Goal: Task Accomplishment & Management: Use online tool/utility

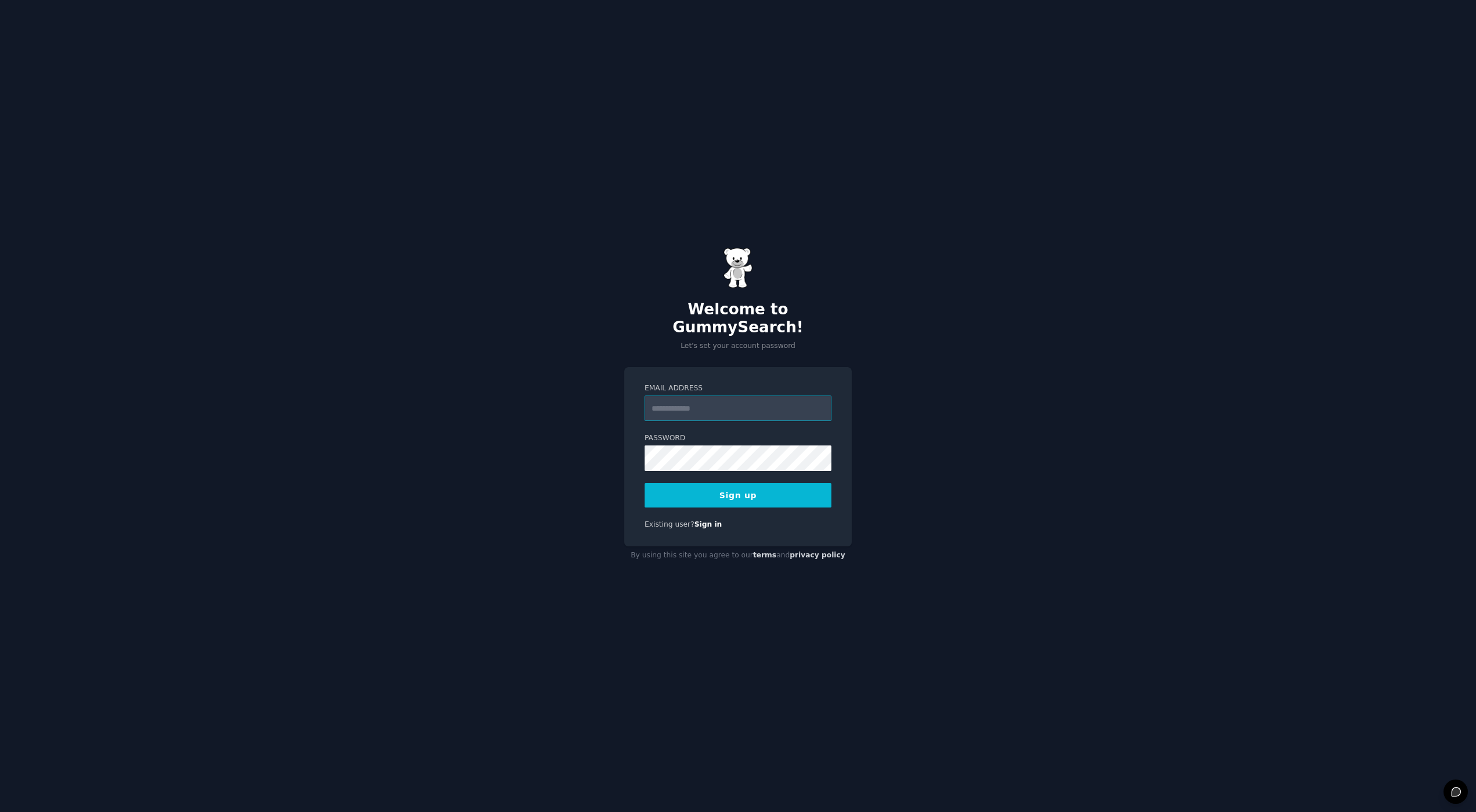
click at [737, 398] on input "Email Address" at bounding box center [738, 408] width 187 height 26
type input "**********"
click at [756, 490] on button "Sign up" at bounding box center [738, 495] width 187 height 24
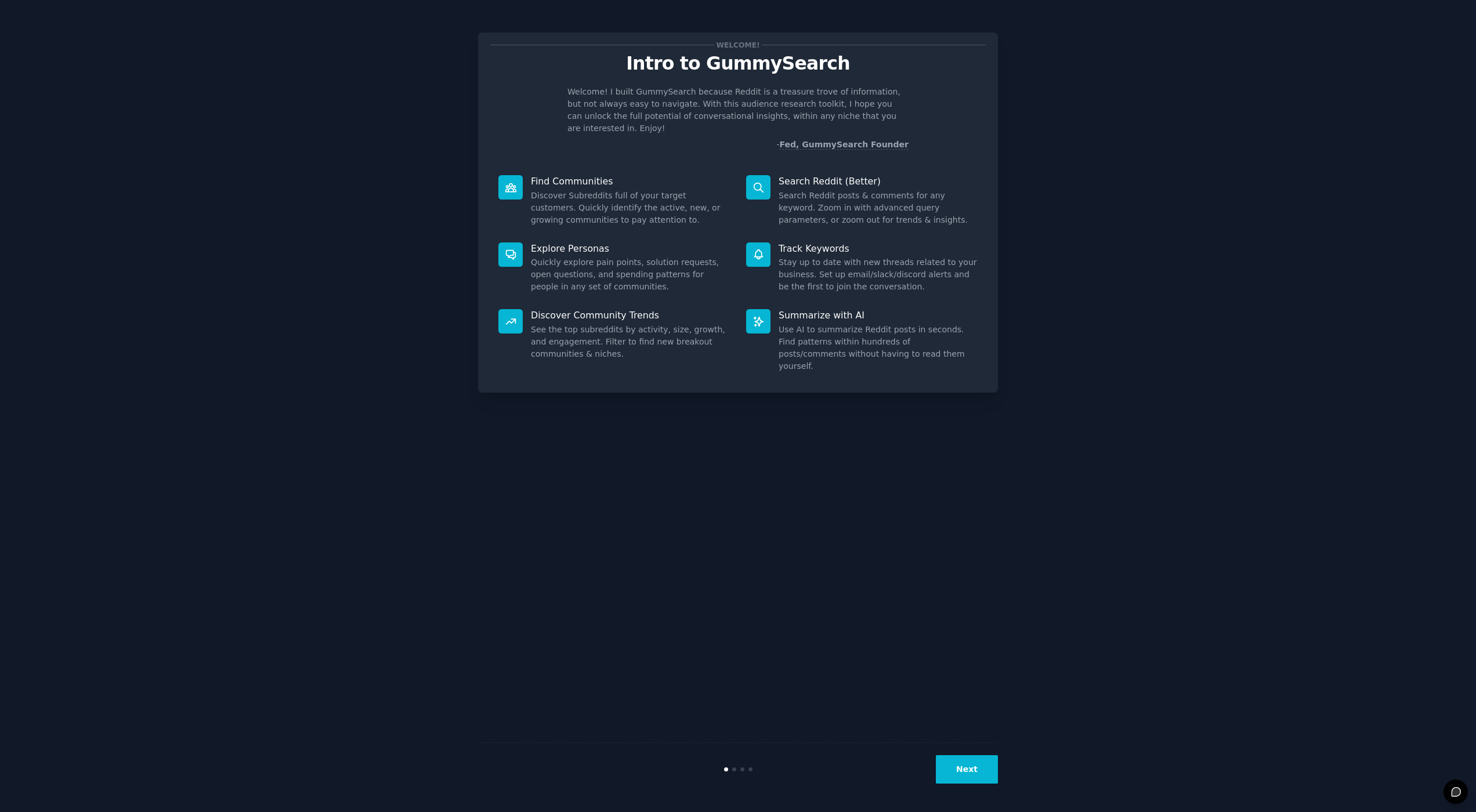
click at [965, 778] on button "Next" at bounding box center [966, 770] width 62 height 29
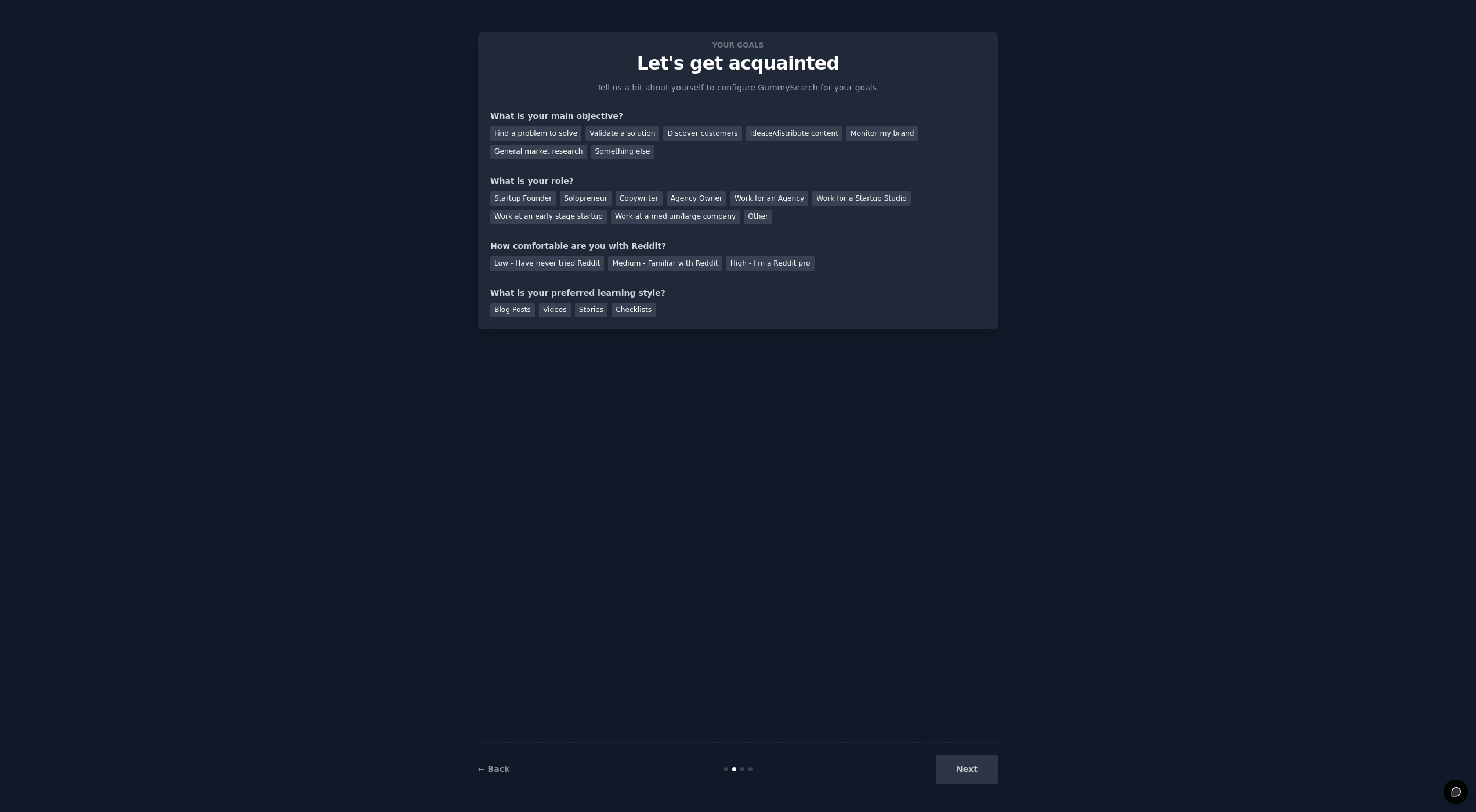
click at [966, 778] on div "Next" at bounding box center [911, 770] width 173 height 29
click at [517, 131] on div "Find a problem to solve" at bounding box center [535, 133] width 91 height 14
click at [798, 134] on div "Ideate/distribute content" at bounding box center [794, 133] width 97 height 14
click at [558, 136] on div "Find a problem to solve" at bounding box center [535, 133] width 91 height 14
click at [590, 202] on div "Solopreneur" at bounding box center [584, 198] width 51 height 14
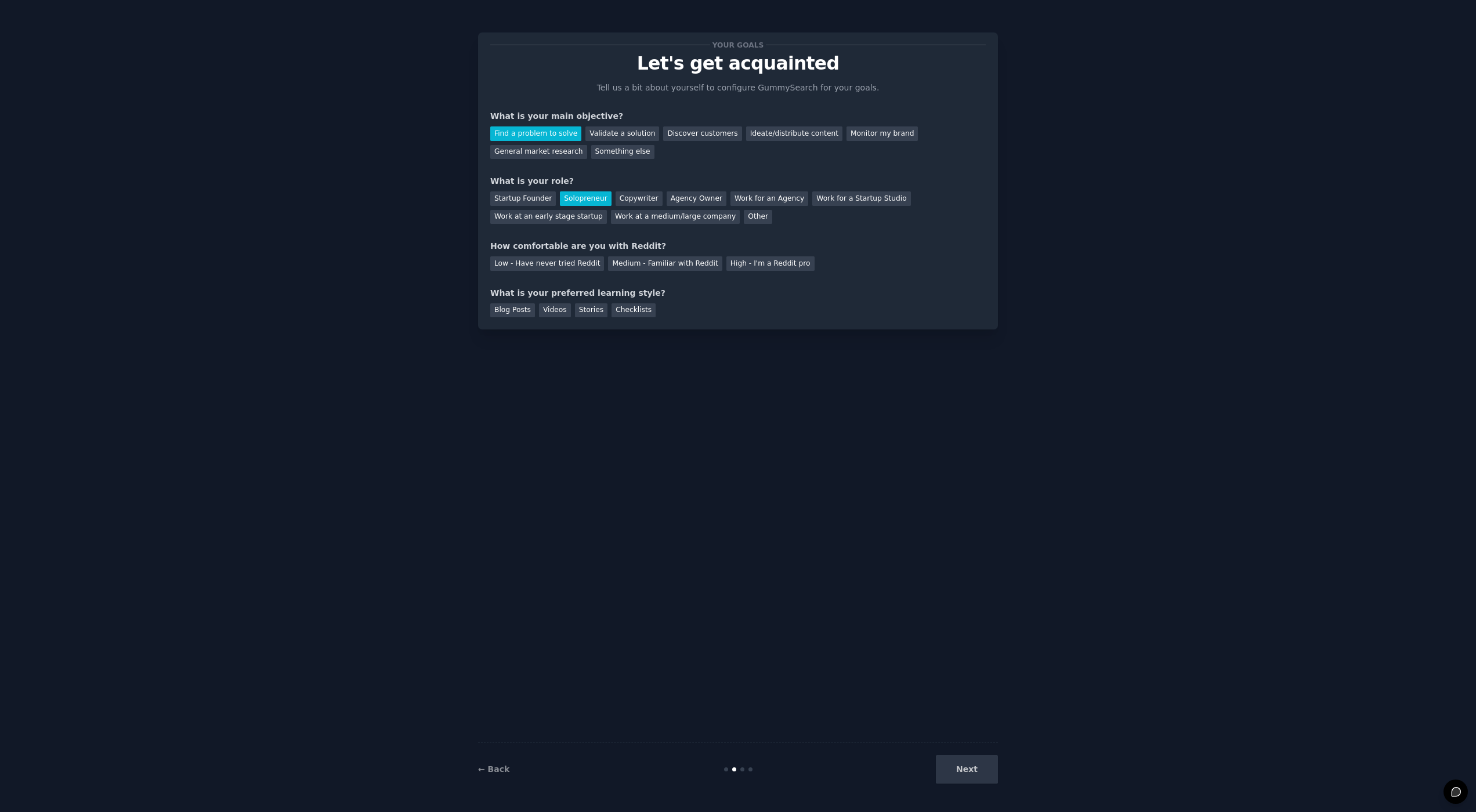
drag, startPoint x: 671, startPoint y: 268, endPoint x: 666, endPoint y: 274, distance: 7.8
click at [671, 269] on div "Medium - Familiar with Reddit" at bounding box center [665, 263] width 114 height 14
click at [627, 310] on div "Checklists" at bounding box center [633, 310] width 44 height 14
click at [973, 769] on button "Next" at bounding box center [966, 770] width 62 height 29
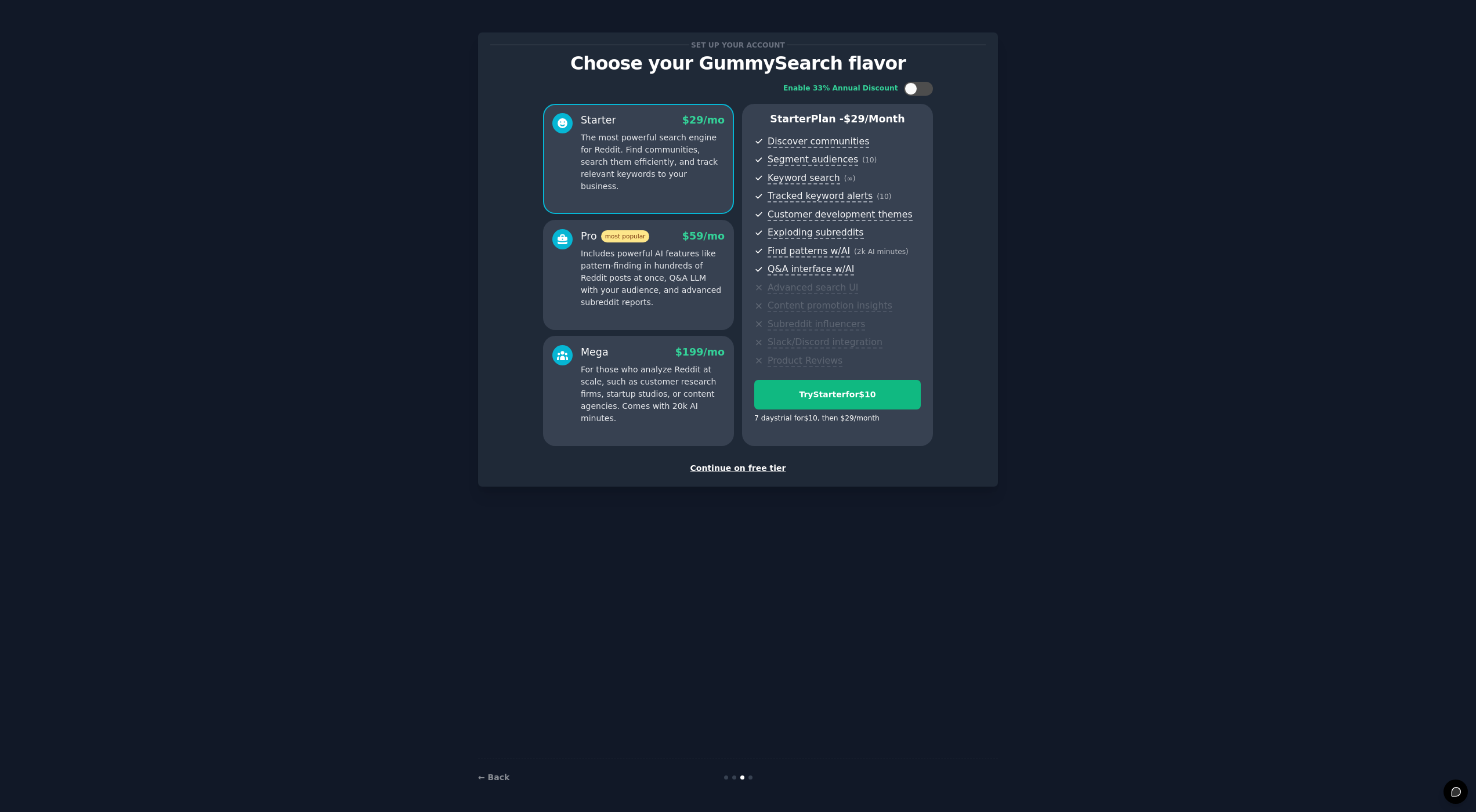
click at [747, 471] on div "Continue on free tier" at bounding box center [738, 468] width 495 height 12
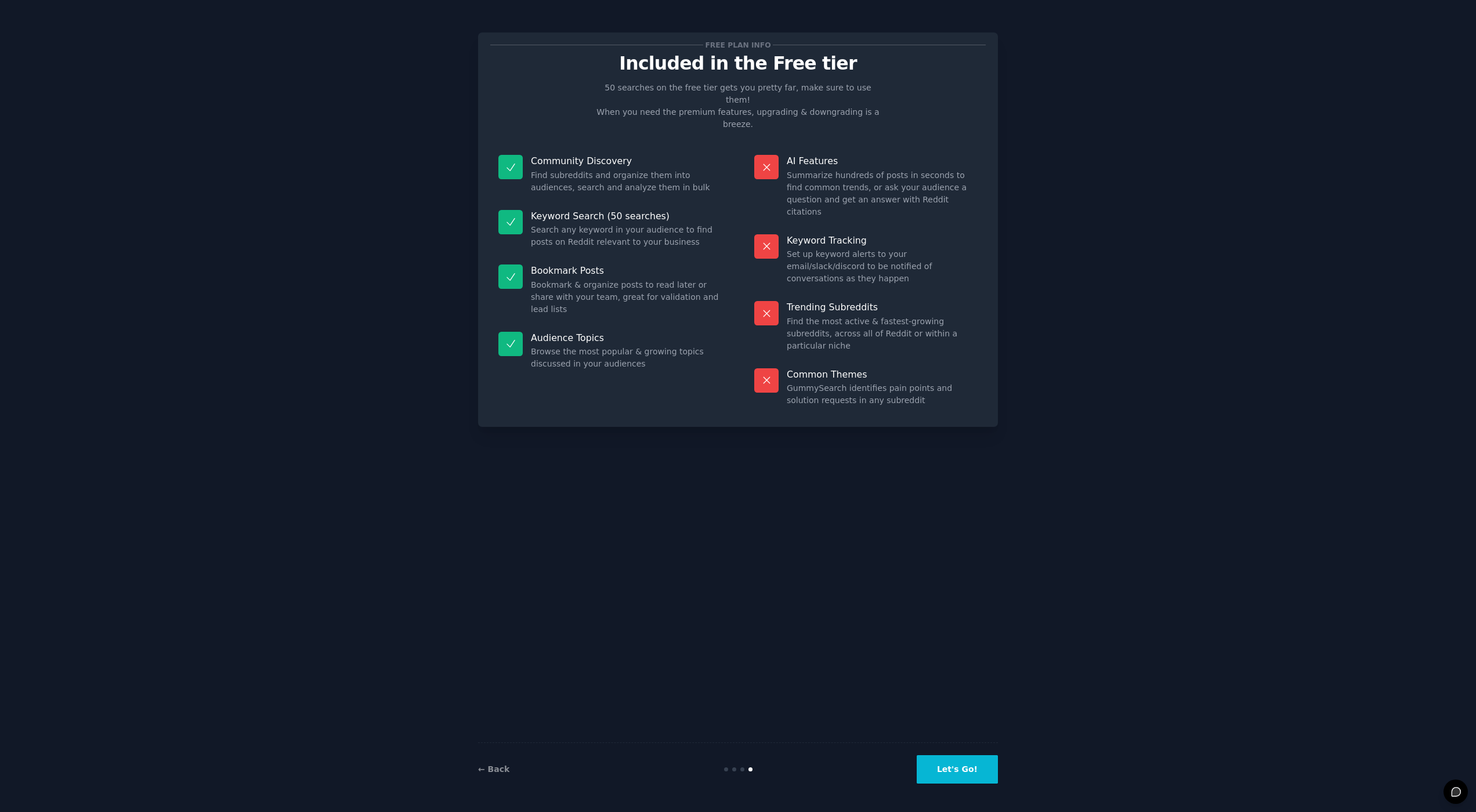
click at [972, 770] on button "Let's Go!" at bounding box center [957, 770] width 81 height 29
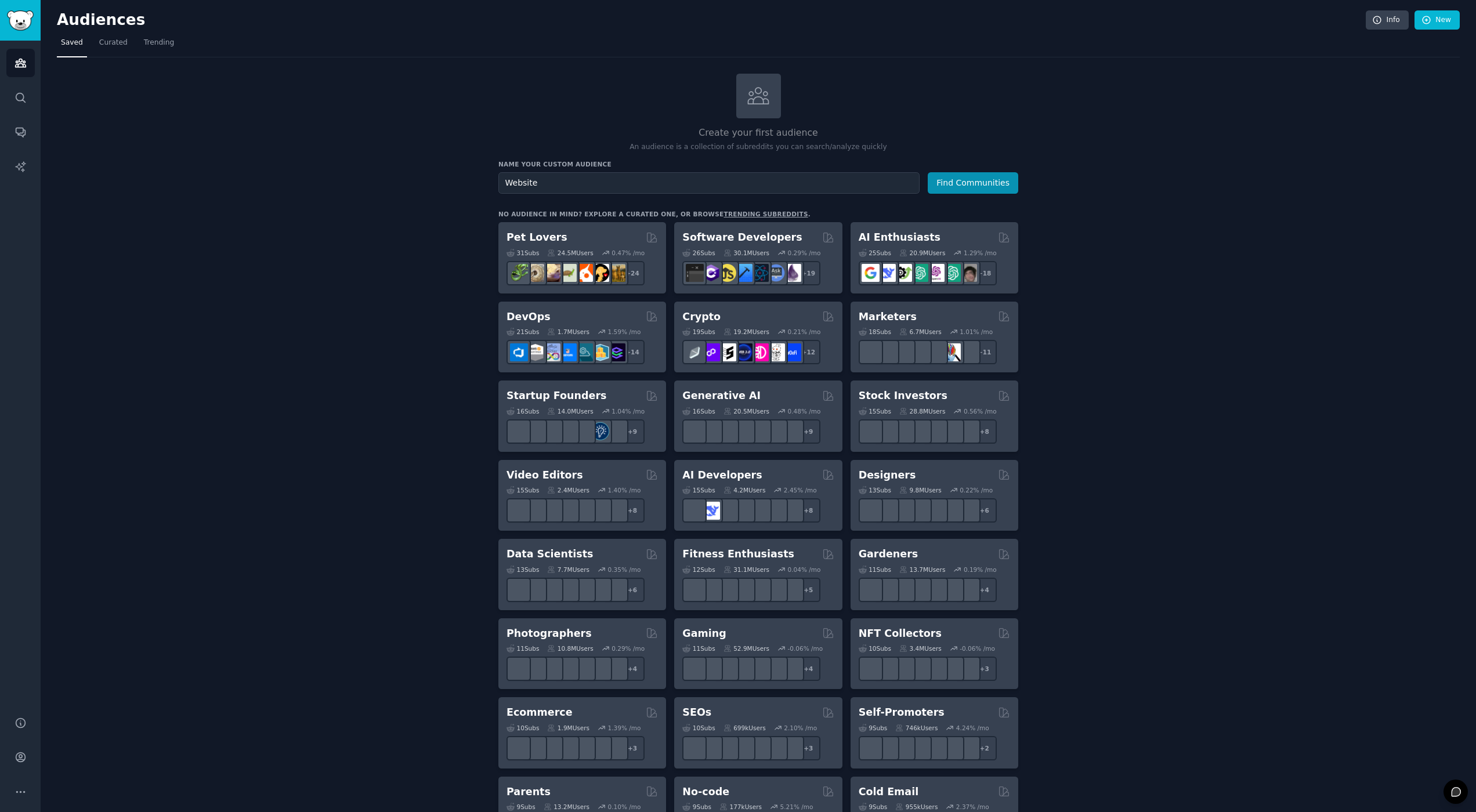
click at [927, 172] on button "Find Communities" at bounding box center [972, 183] width 90 height 21
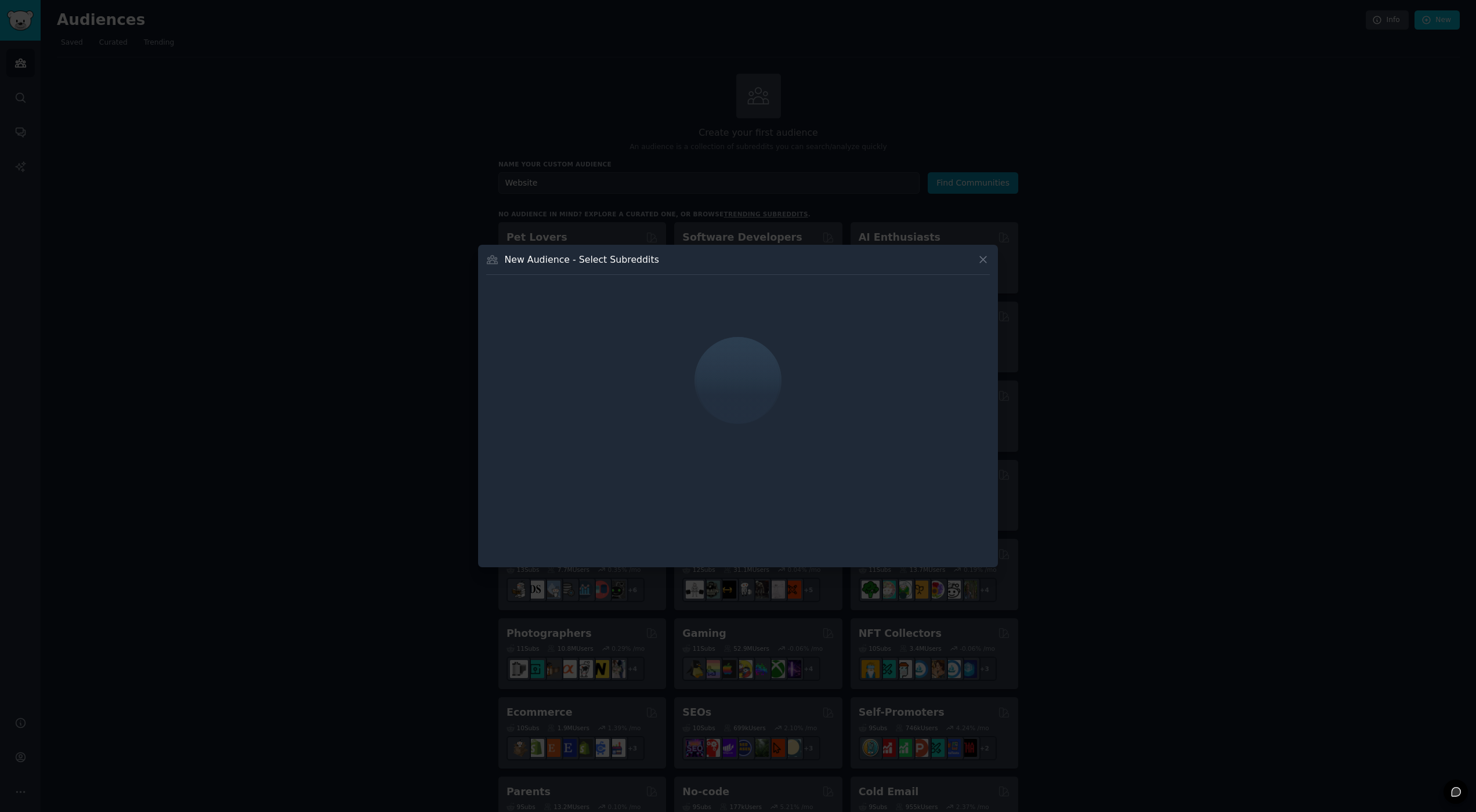
click at [978, 261] on icon at bounding box center [983, 259] width 12 height 12
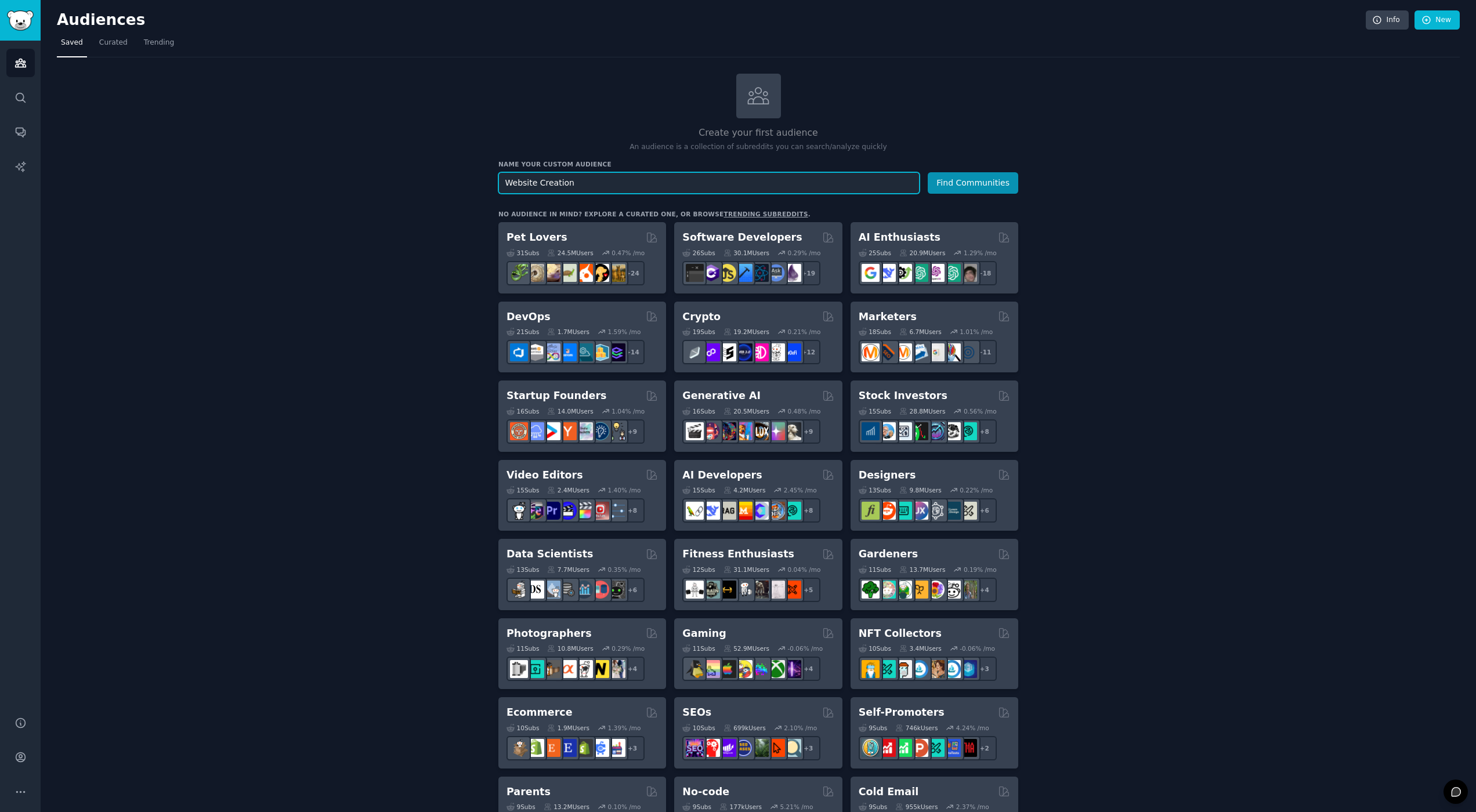
type input "Website Creation"
click at [927, 172] on button "Find Communities" at bounding box center [972, 183] width 90 height 21
